Goal: Task Accomplishment & Management: Use online tool/utility

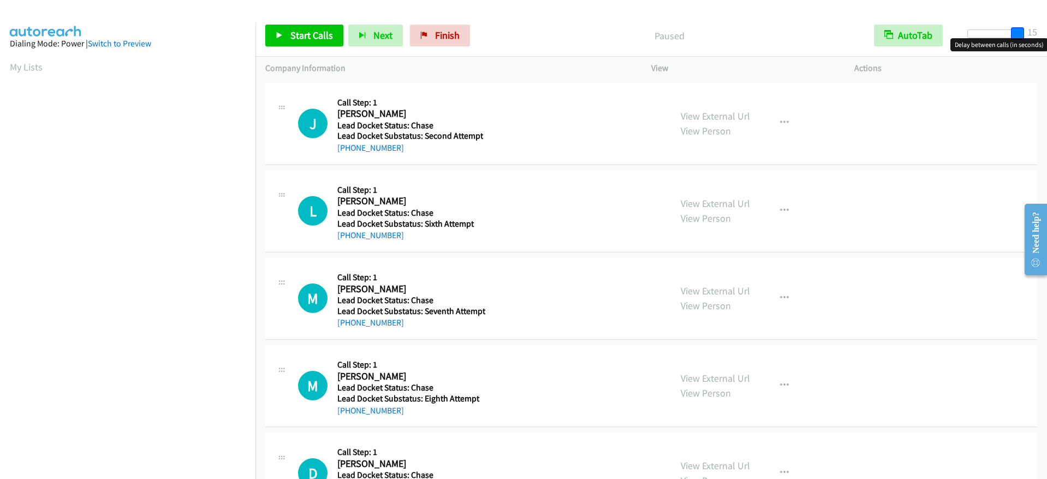
drag, startPoint x: 972, startPoint y: 30, endPoint x: 1031, endPoint y: 28, distance: 59.0
click at [1031, 28] on div "Start Calls Pause Next Finish Paused AutoTab AutoTab 15" at bounding box center [652, 36] width 792 height 42
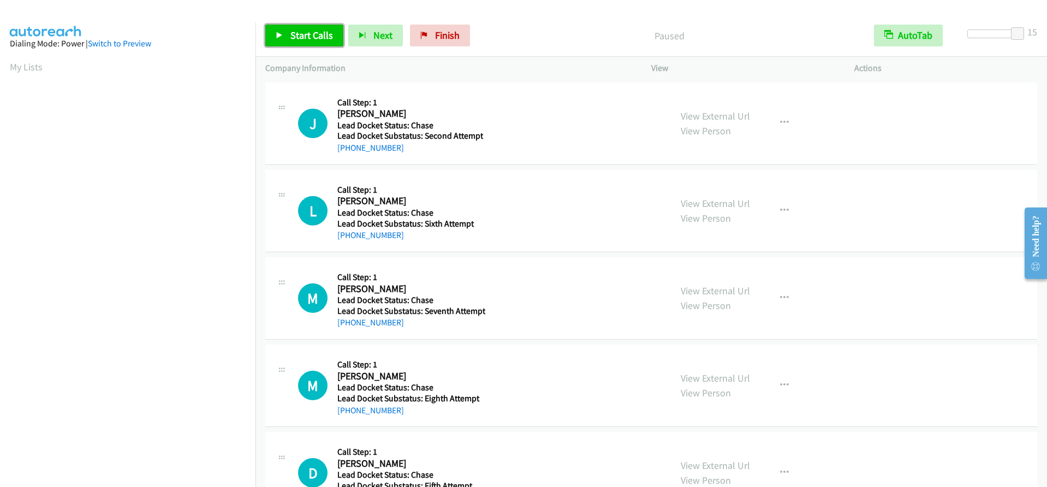
click at [278, 32] on icon at bounding box center [280, 36] width 8 height 8
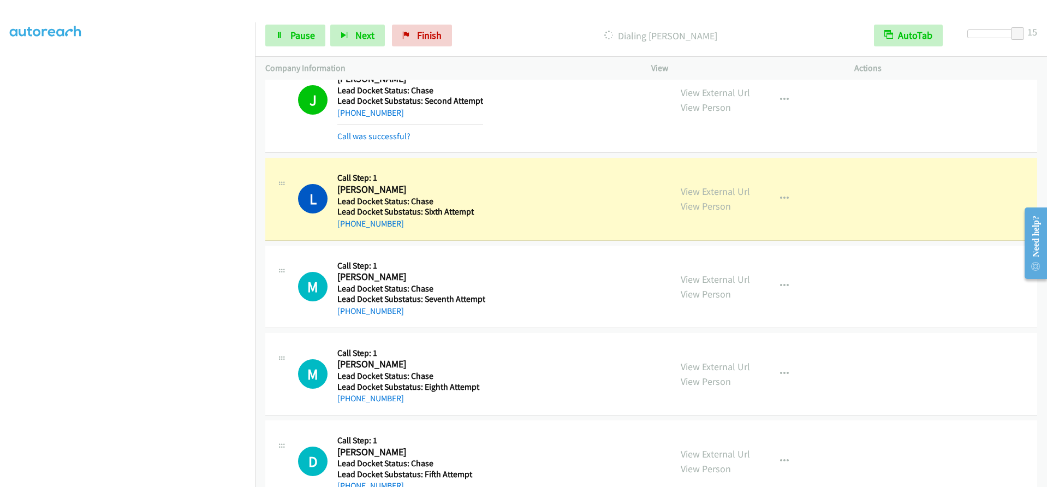
scroll to position [55, 0]
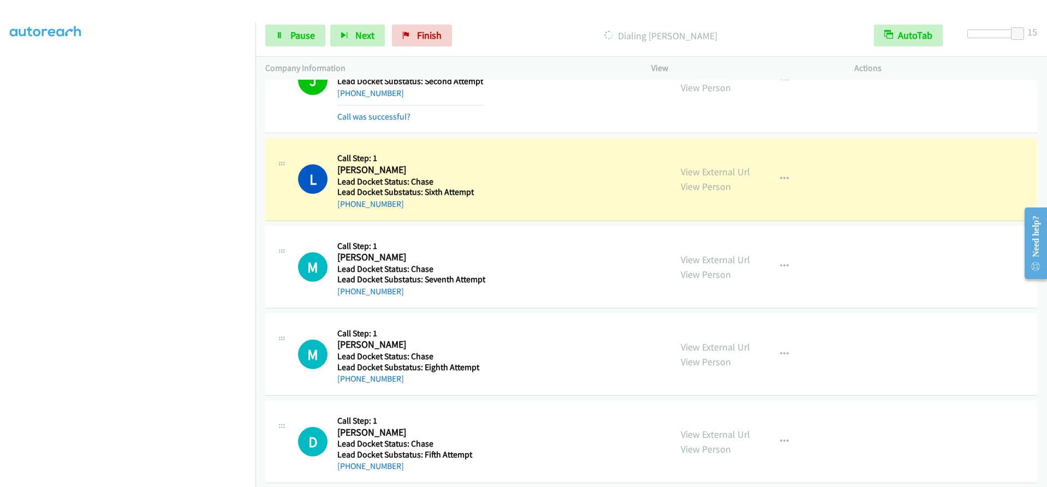
click at [433, 195] on h5 "Lead Docket Substatus: Sixth Attempt" at bounding box center [409, 192] width 145 height 11
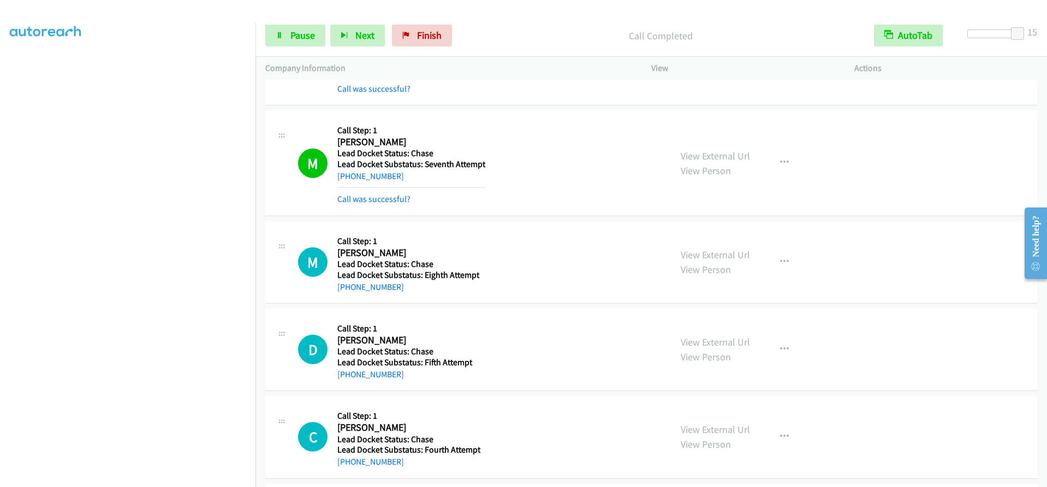
scroll to position [218, 0]
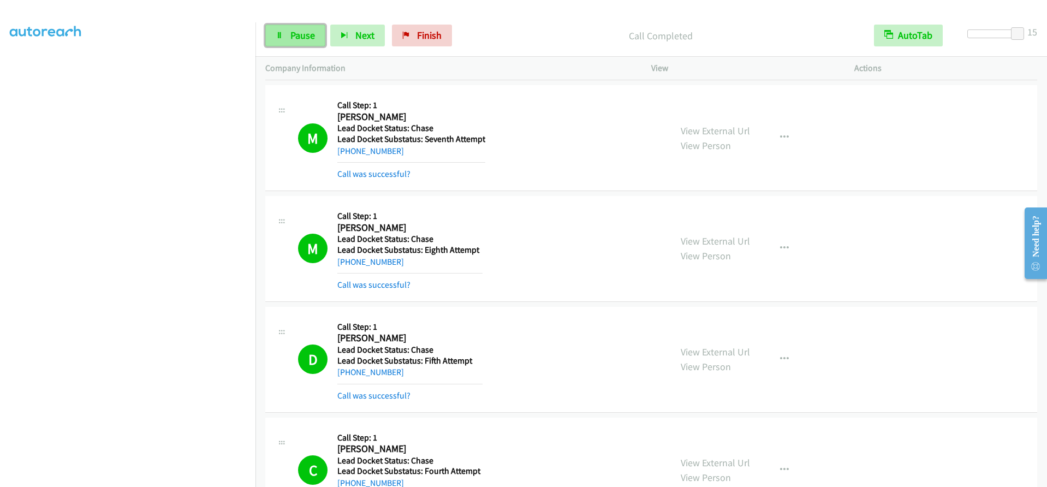
click at [298, 40] on span "Pause" at bounding box center [302, 35] width 25 height 13
click at [318, 37] on span "Start Calls" at bounding box center [311, 35] width 43 height 13
click at [296, 28] on link "Pause" at bounding box center [295, 36] width 60 height 22
click at [316, 35] on span "Start Calls" at bounding box center [311, 35] width 43 height 13
click at [295, 34] on span "Pause" at bounding box center [302, 35] width 25 height 13
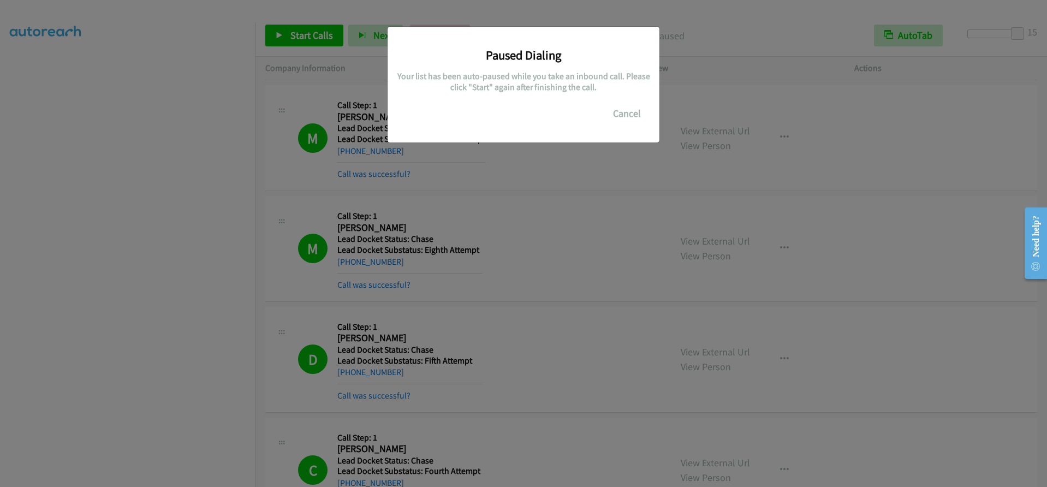
click at [217, 266] on div "Paused Dialing Your list has been auto-paused while you take an inbound call. P…" at bounding box center [523, 248] width 1047 height 477
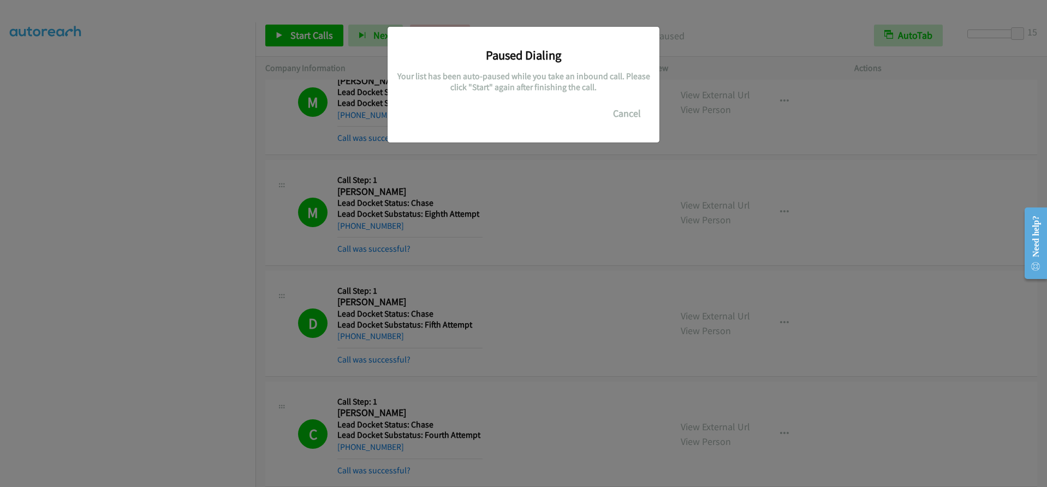
scroll to position [273, 0]
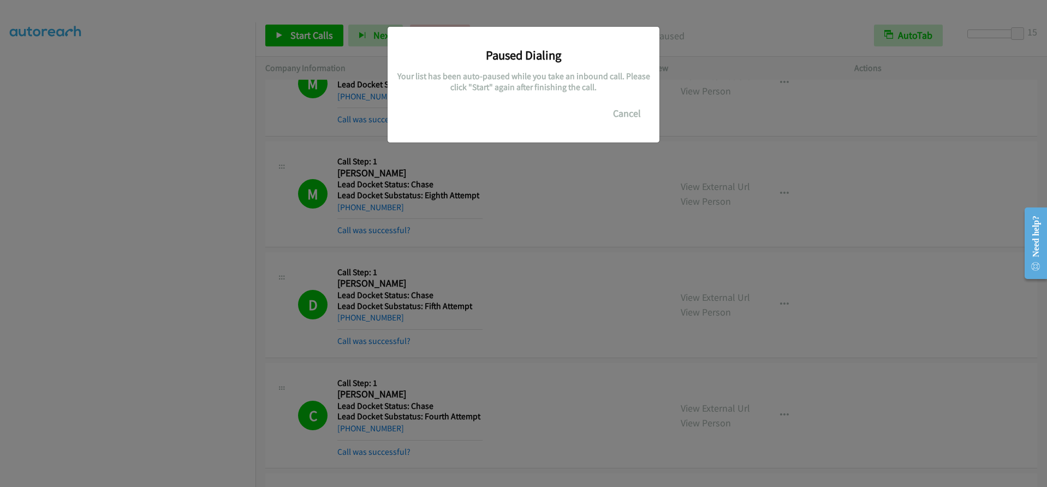
click at [151, 436] on div "Paused Dialing Your list has been auto-paused while you take an inbound call. P…" at bounding box center [523, 248] width 1047 height 477
click at [636, 111] on button "Cancel" at bounding box center [627, 114] width 49 height 22
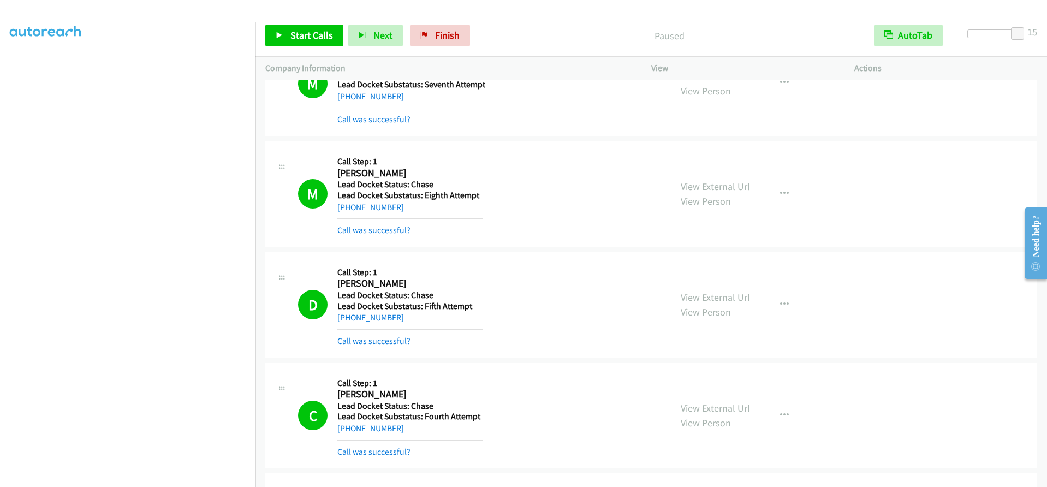
scroll to position [102, 0]
click at [316, 38] on span "Start Calls" at bounding box center [311, 35] width 43 height 13
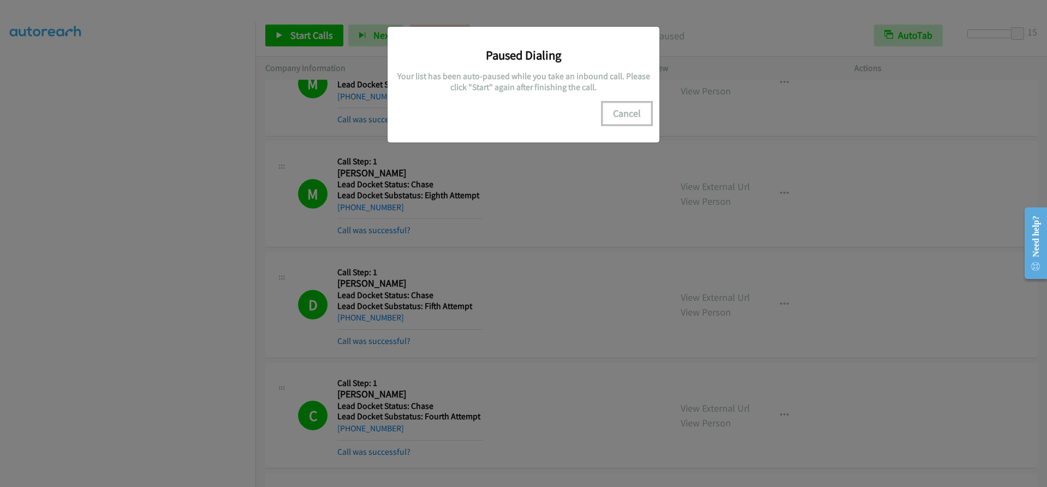
click at [630, 115] on button "Cancel" at bounding box center [627, 114] width 49 height 22
